Goal: Transaction & Acquisition: Download file/media

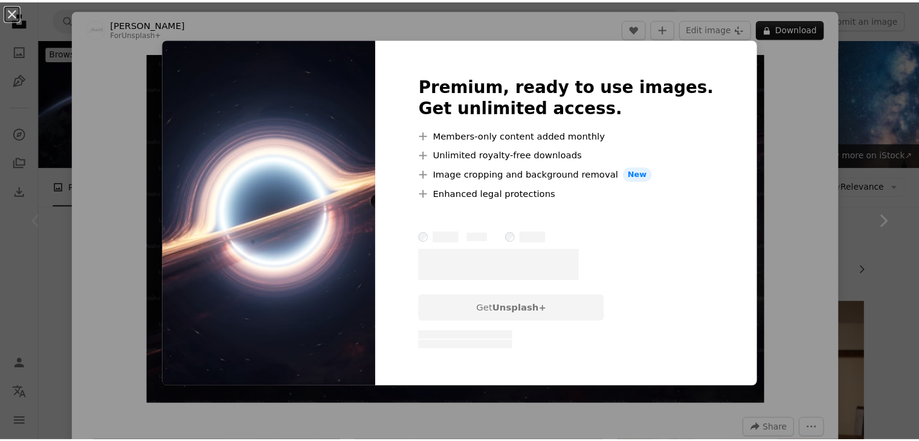
scroll to position [121, 0]
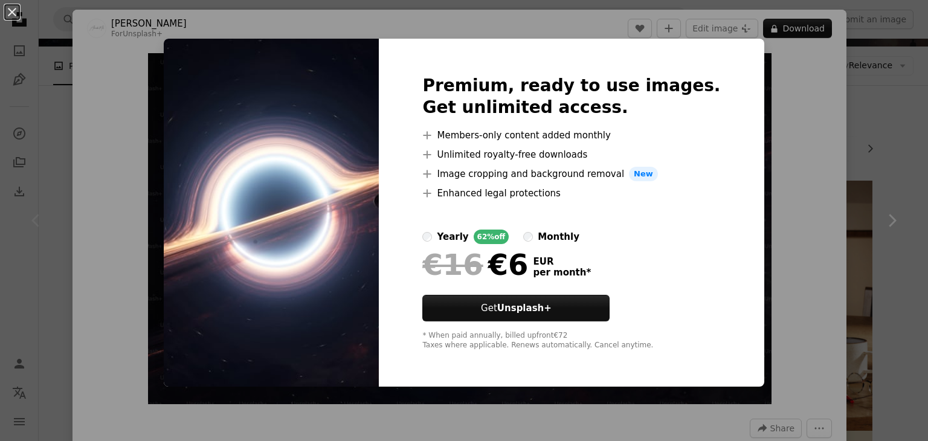
click at [851, 76] on div "An X shape Premium, ready to use images. Get unlimited access. A plus sign Memb…" at bounding box center [464, 220] width 928 height 441
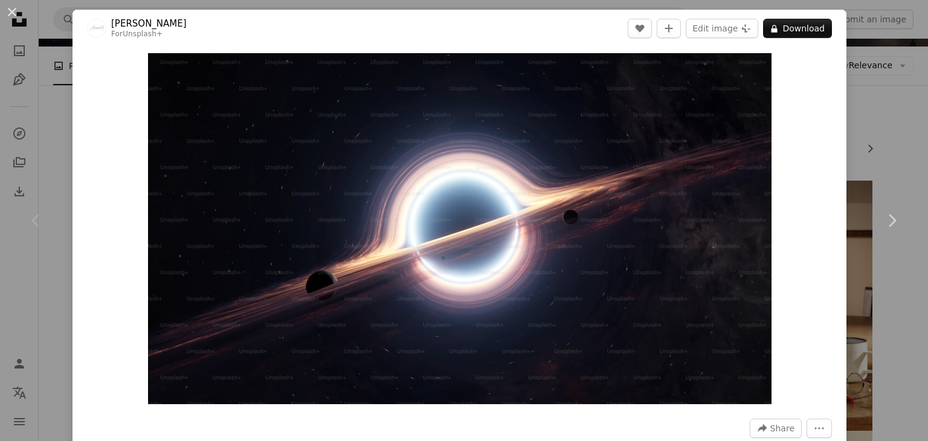
click at [851, 76] on div "An X shape Chevron left Chevron right Alexander Mils For Unsplash+ A heart A pl…" at bounding box center [464, 220] width 928 height 441
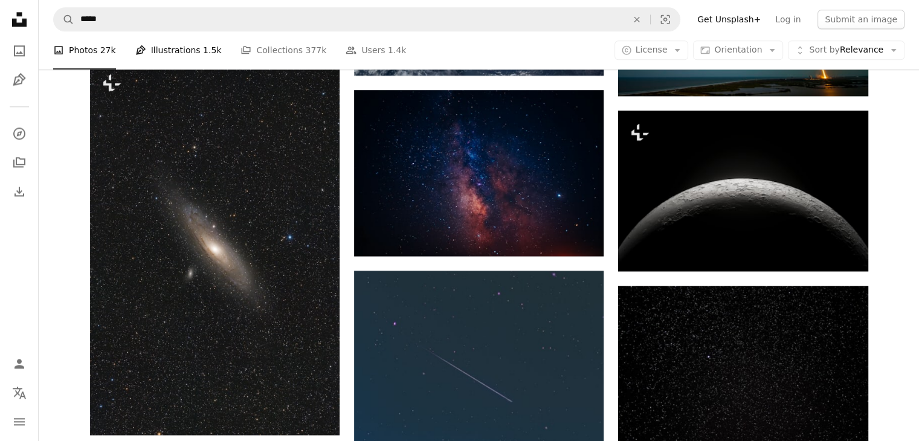
scroll to position [1510, 0]
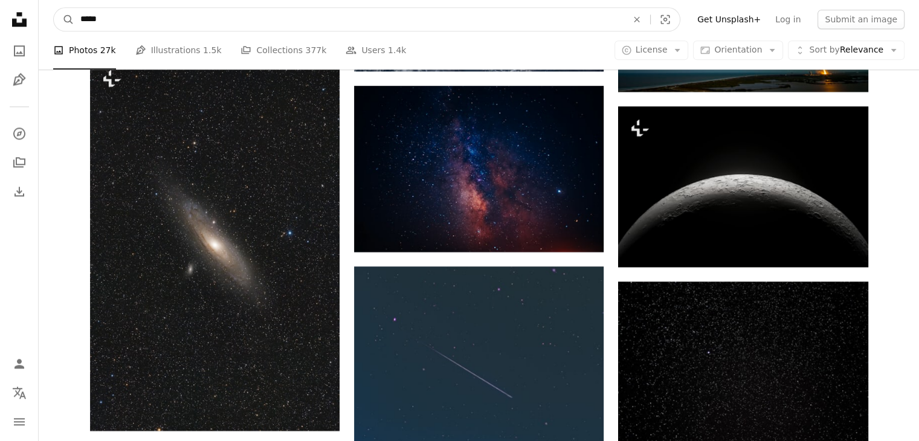
drag, startPoint x: 114, startPoint y: 12, endPoint x: 0, endPoint y: 15, distance: 113.6
click at [0, 13] on div "Unsplash logo Unsplash Home A photo Pen Tool A compass A stack of folders Downl…" at bounding box center [459, 360] width 919 height 3740
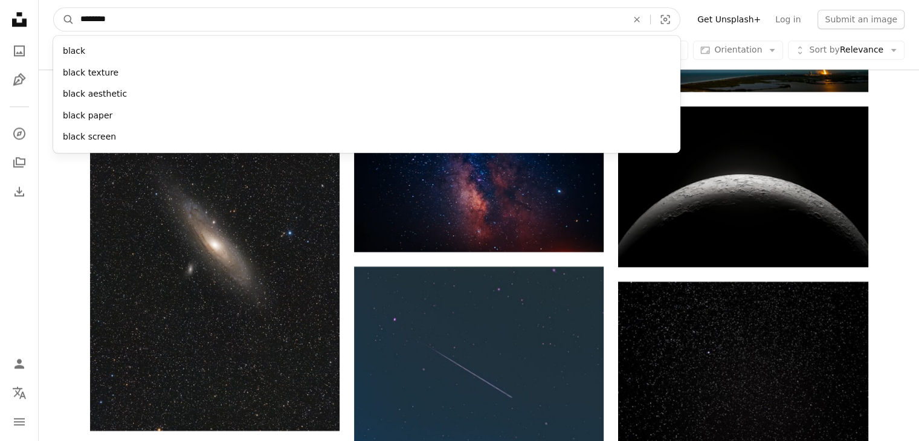
type input "*********"
click button "A magnifying glass" at bounding box center [64, 19] width 21 height 23
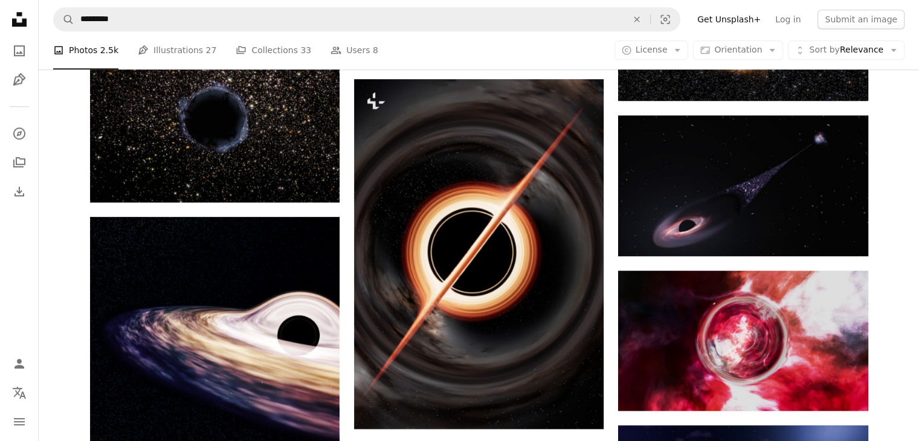
scroll to position [785, 0]
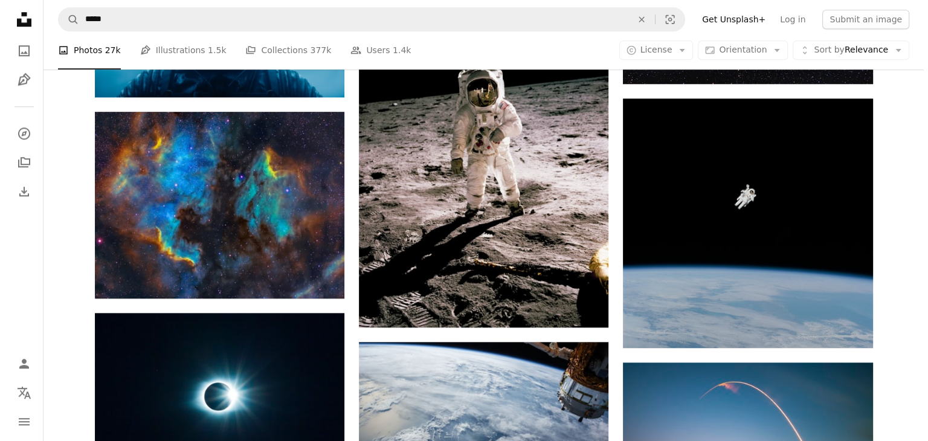
scroll to position [1088, 0]
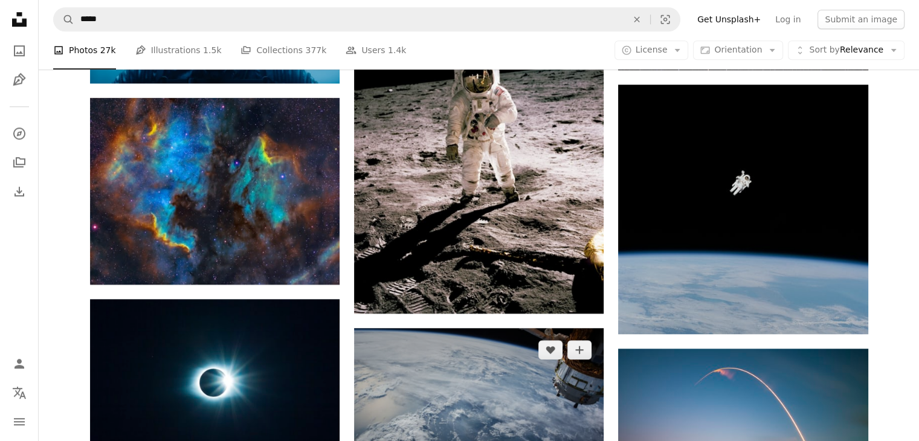
click at [515, 328] on img at bounding box center [479, 411] width 250 height 166
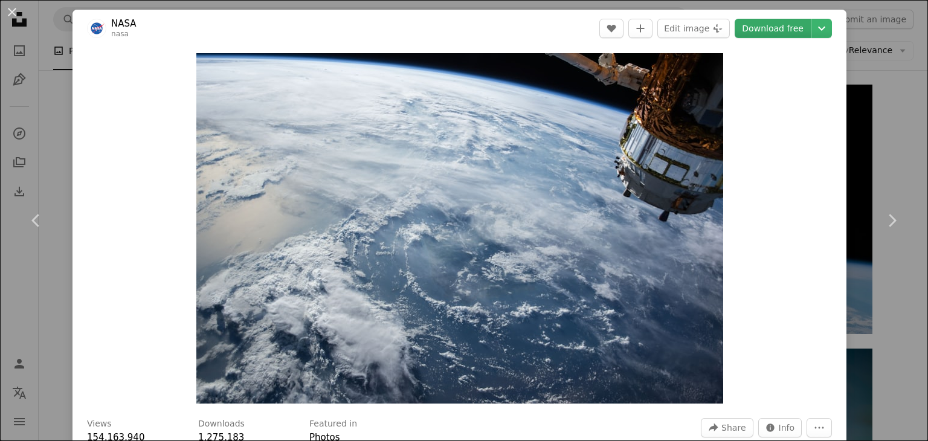
click at [751, 25] on link "Download free" at bounding box center [773, 28] width 76 height 19
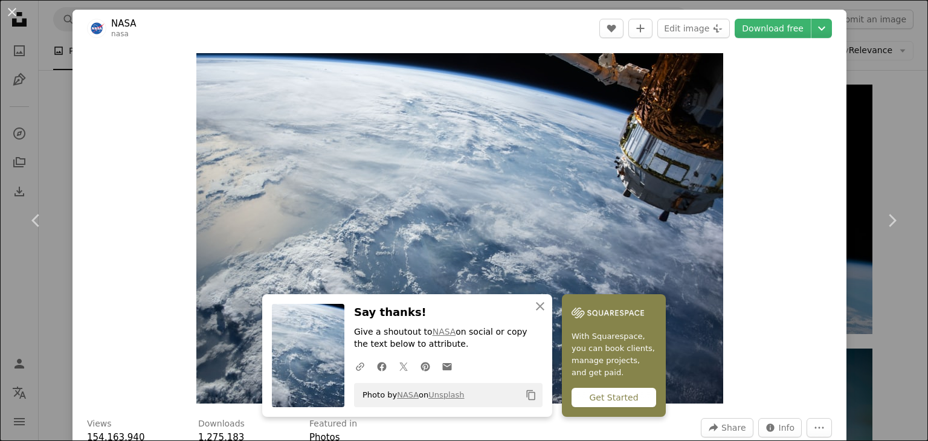
click at [759, 148] on div "Zoom in" at bounding box center [460, 228] width 774 height 363
